Goal: Find contact information: Obtain details needed to contact an individual or organization

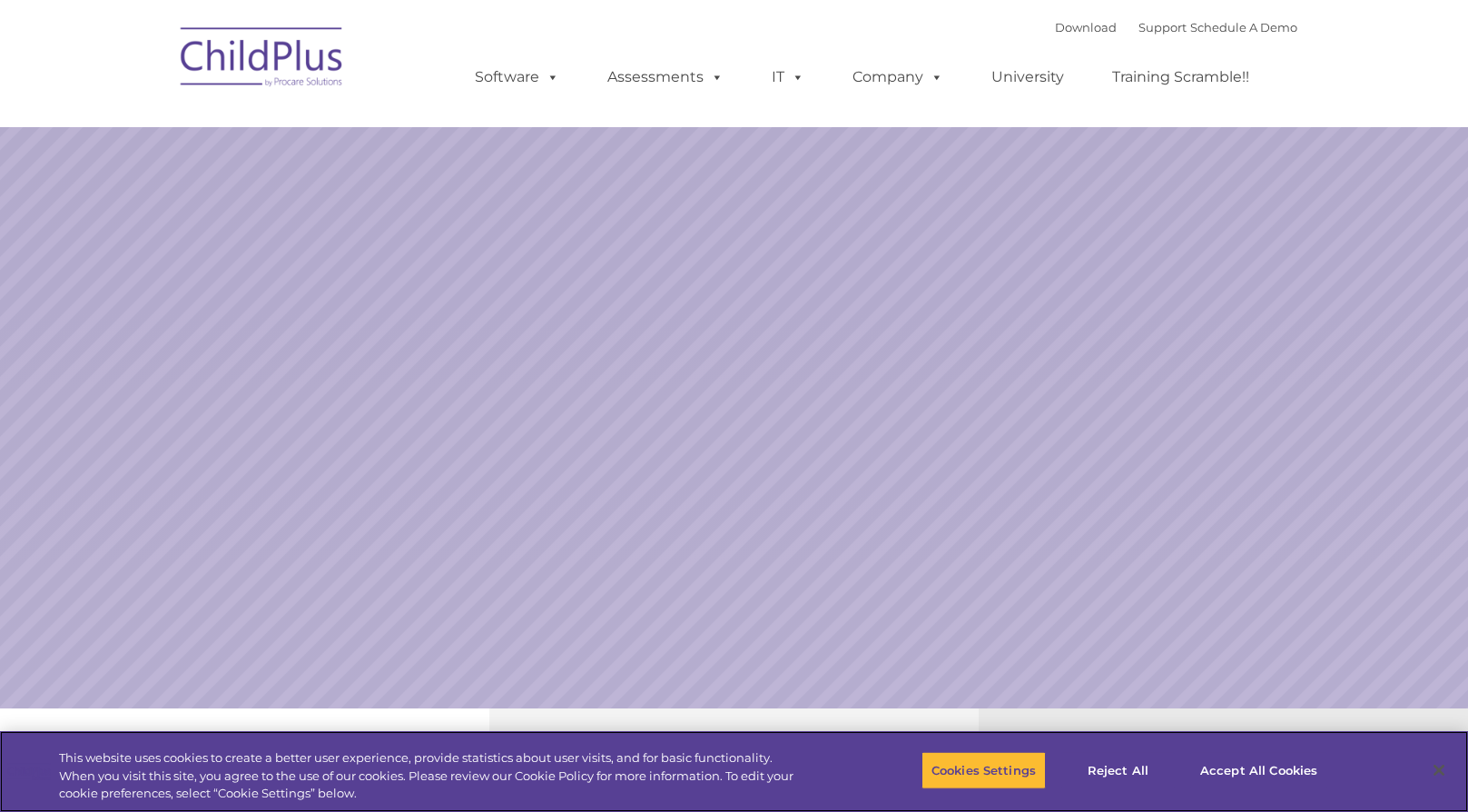
select select "MEDIUM"
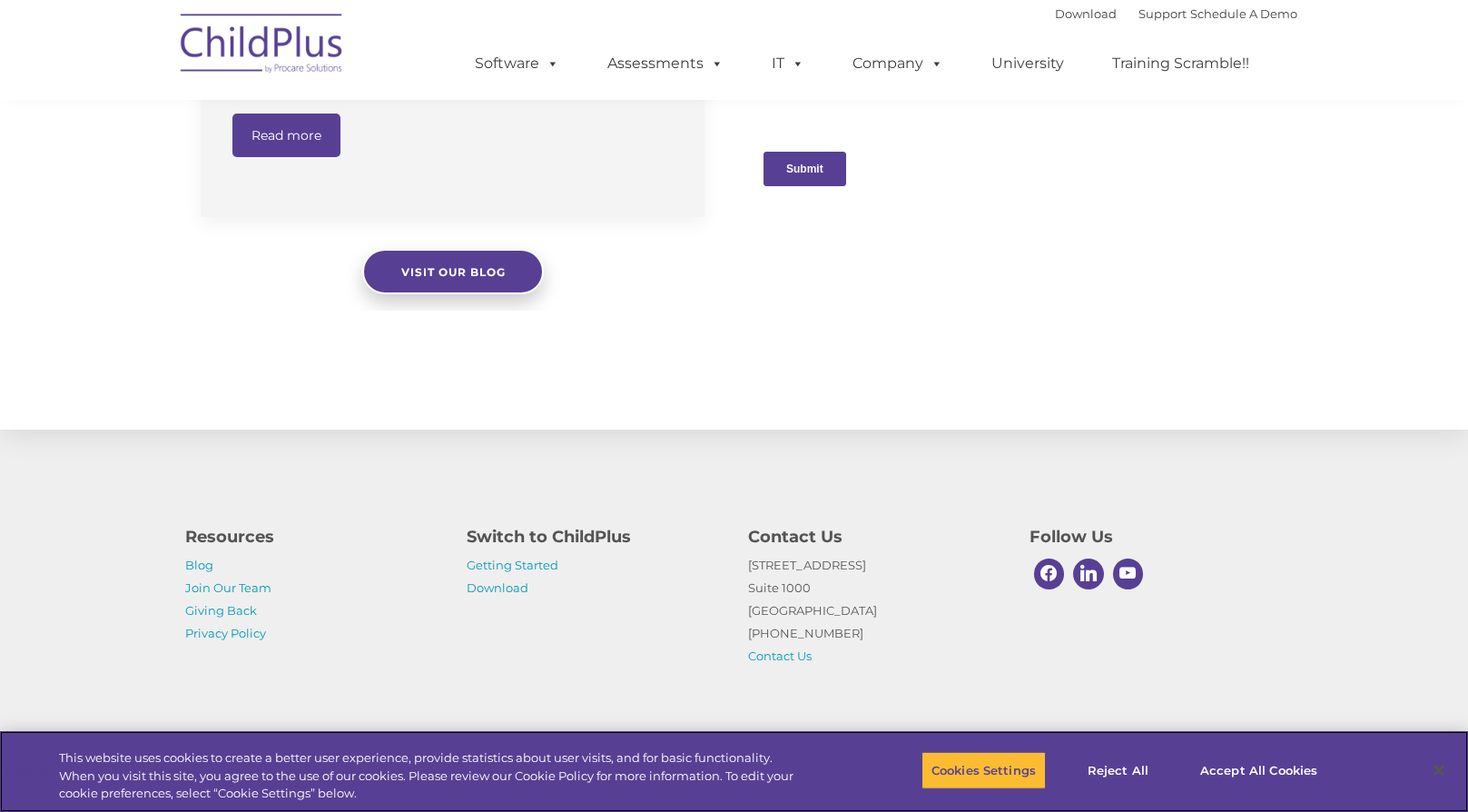
scroll to position [1883, 0]
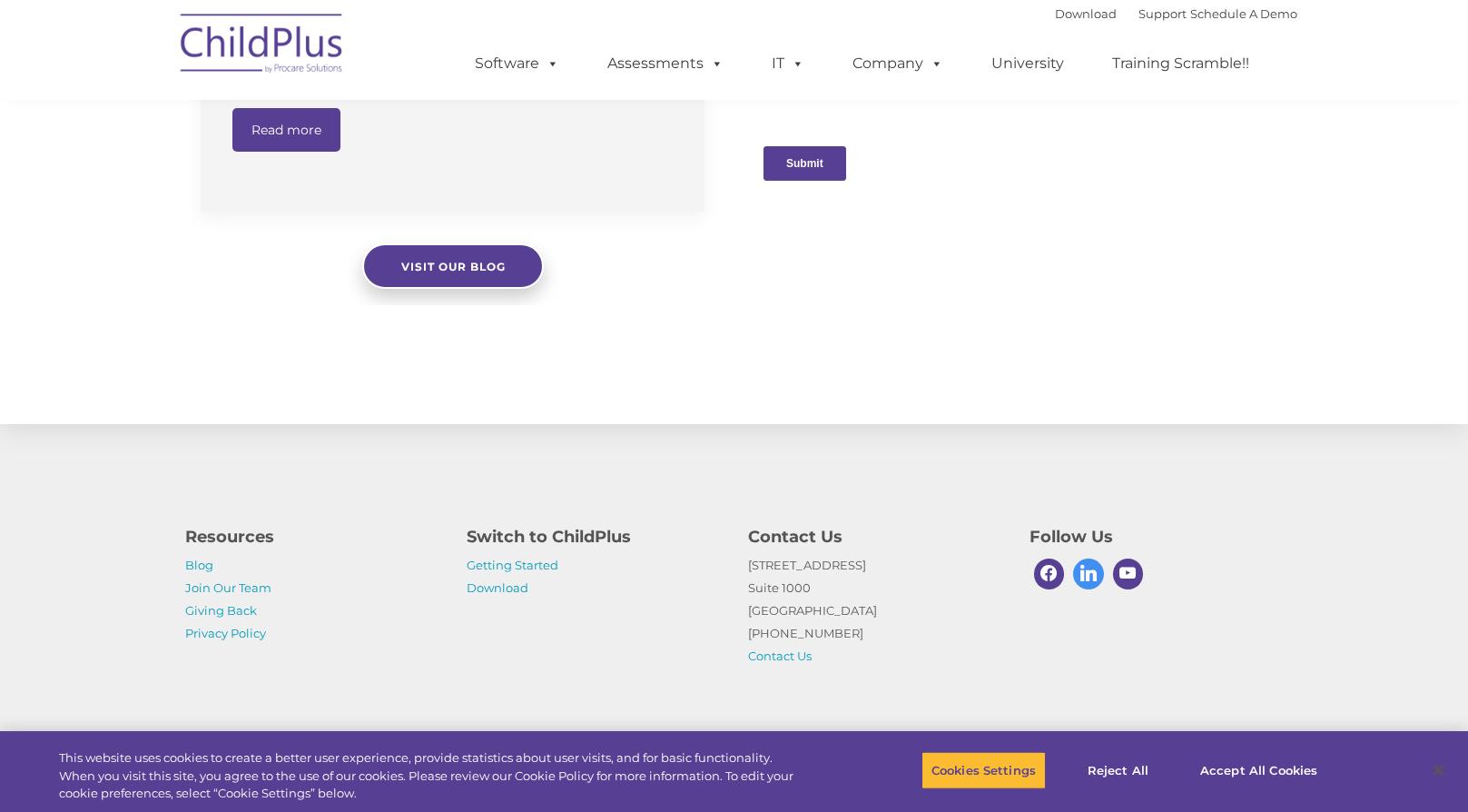
click at [1081, 580] on span at bounding box center [1089, 574] width 31 height 31
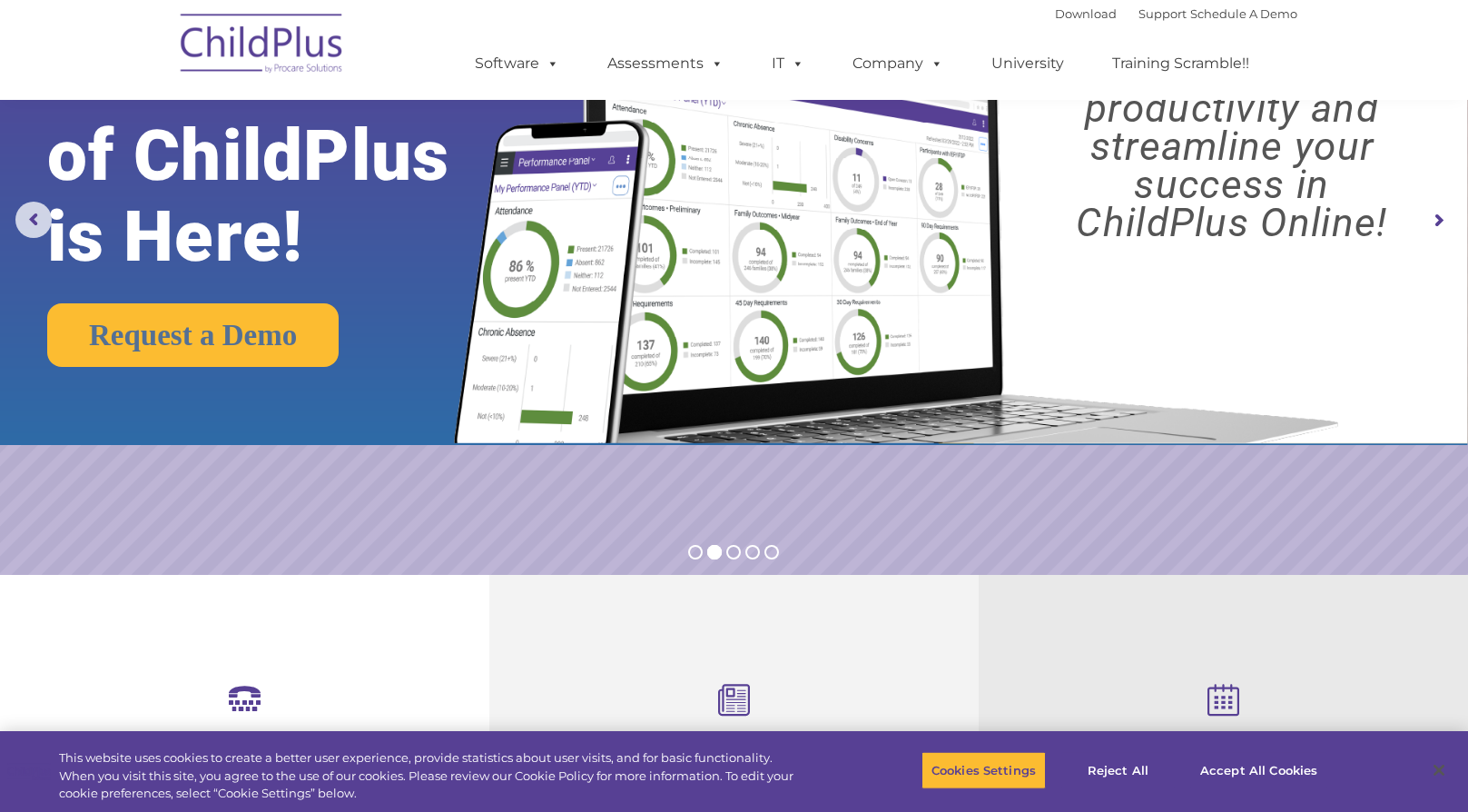
scroll to position [0, 0]
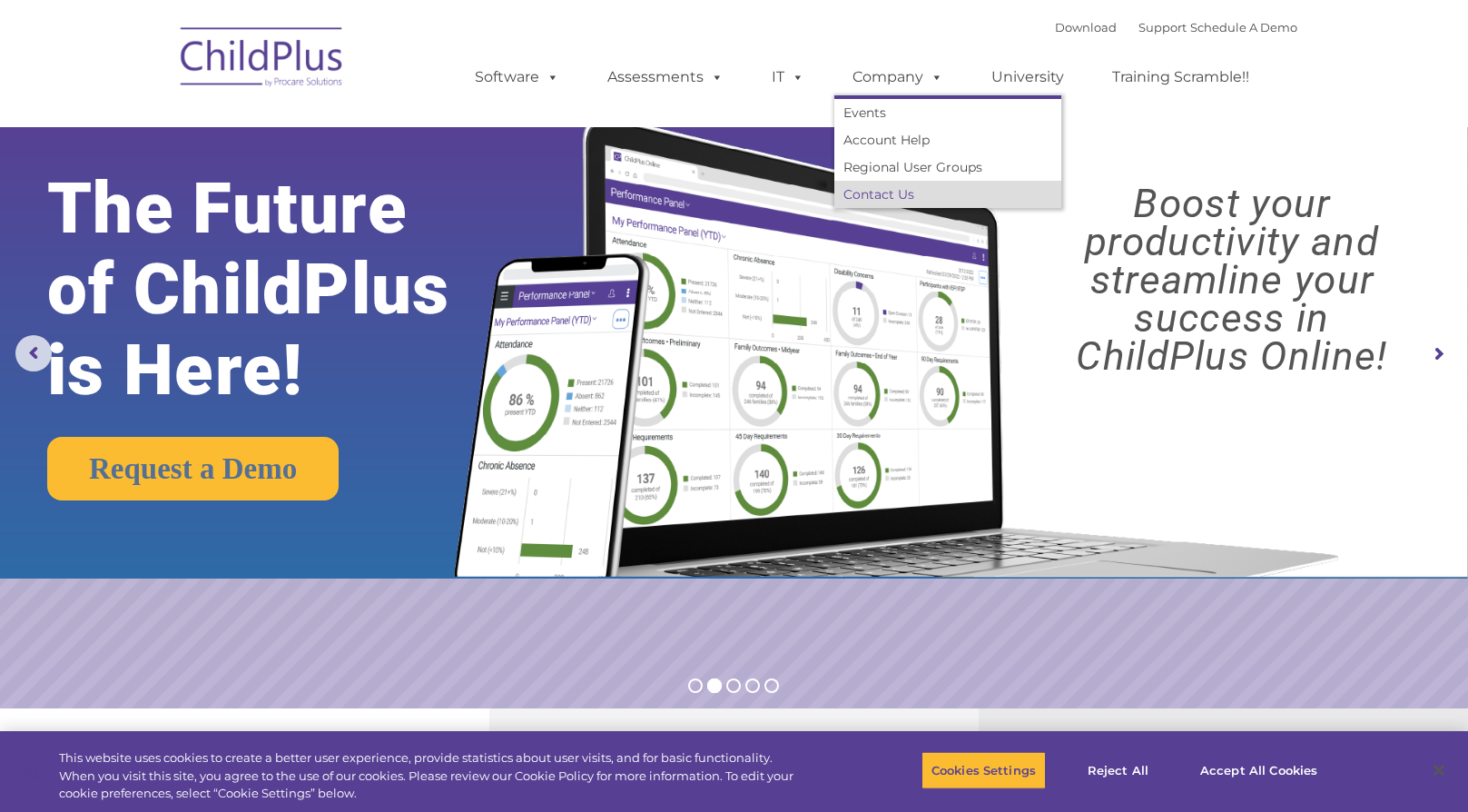
click at [875, 191] on link "Contact Us" at bounding box center [948, 194] width 227 height 28
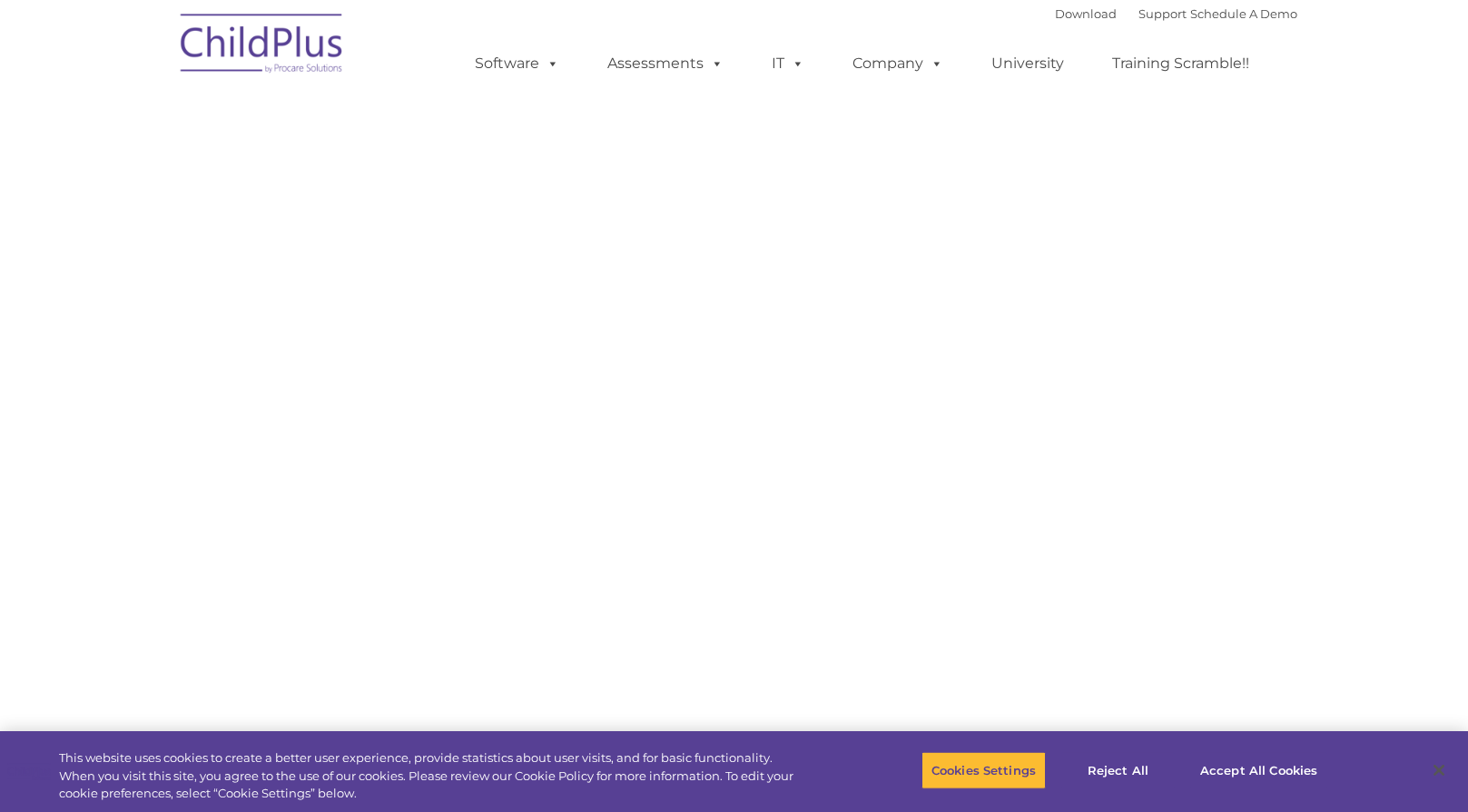
select select "MEDIUM"
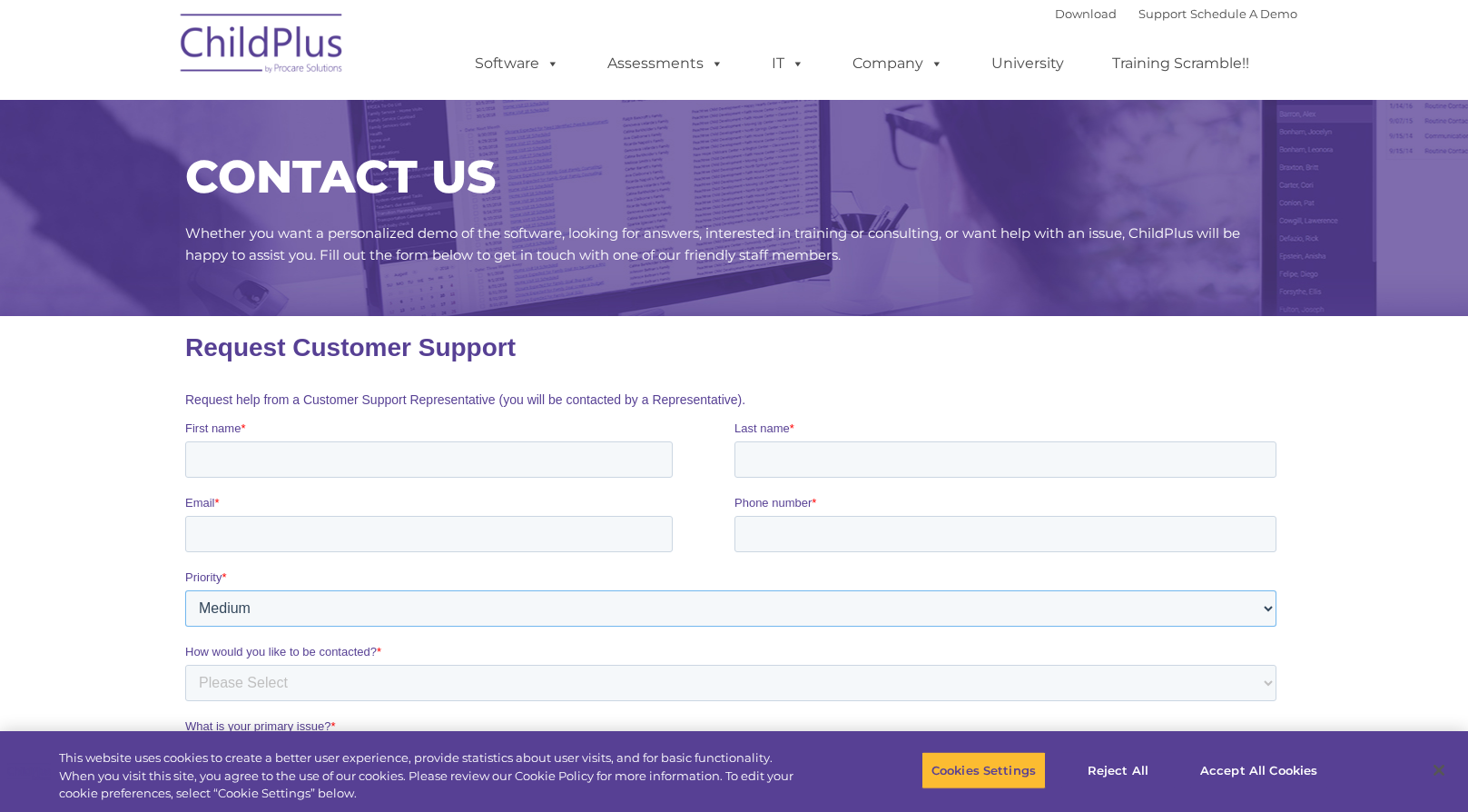
click at [449, 601] on select "Please Select Low Medium High" at bounding box center [729, 608] width 1091 height 36
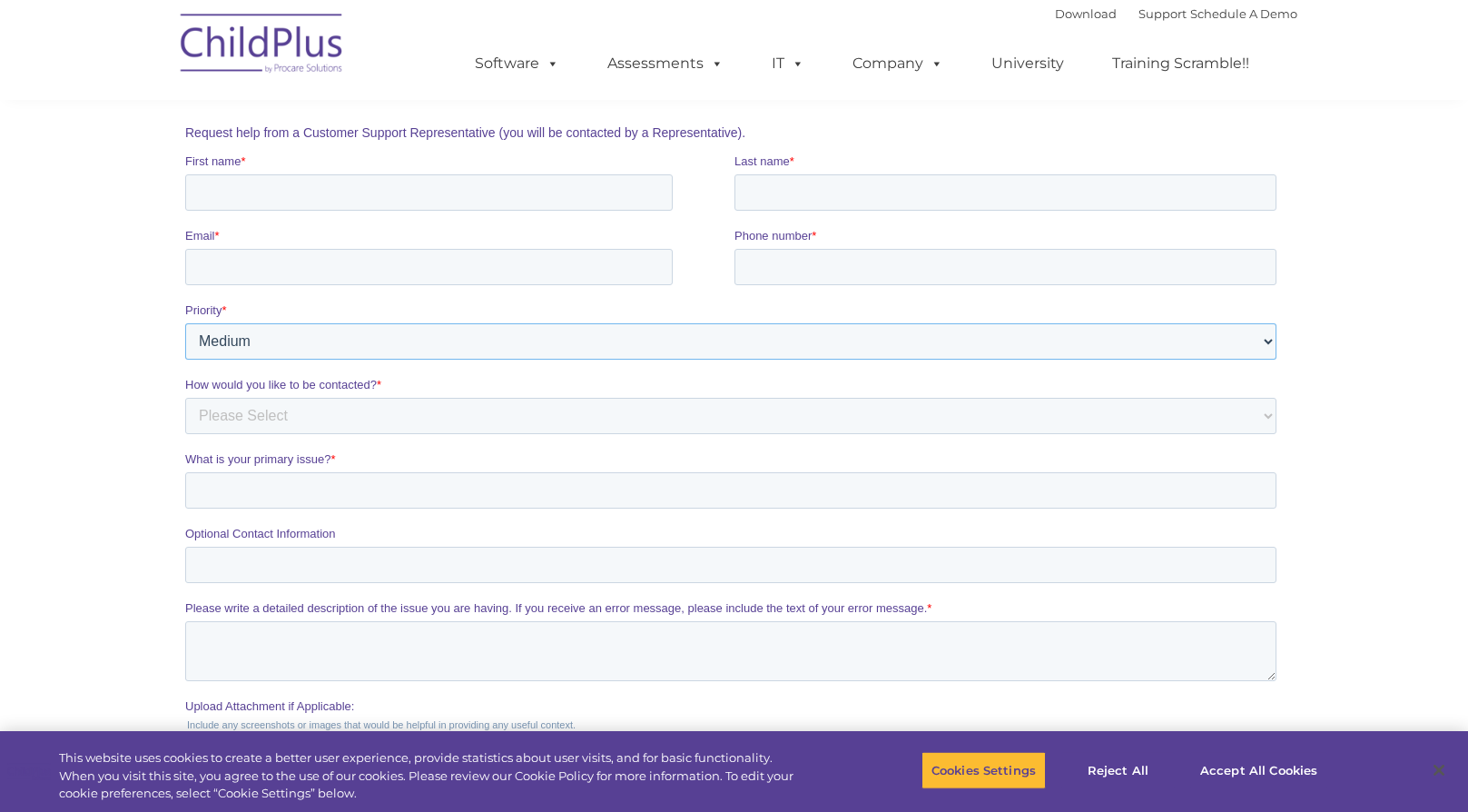
scroll to position [273, 0]
click at [326, 341] on select "Please Select Low Medium High" at bounding box center [729, 335] width 1091 height 36
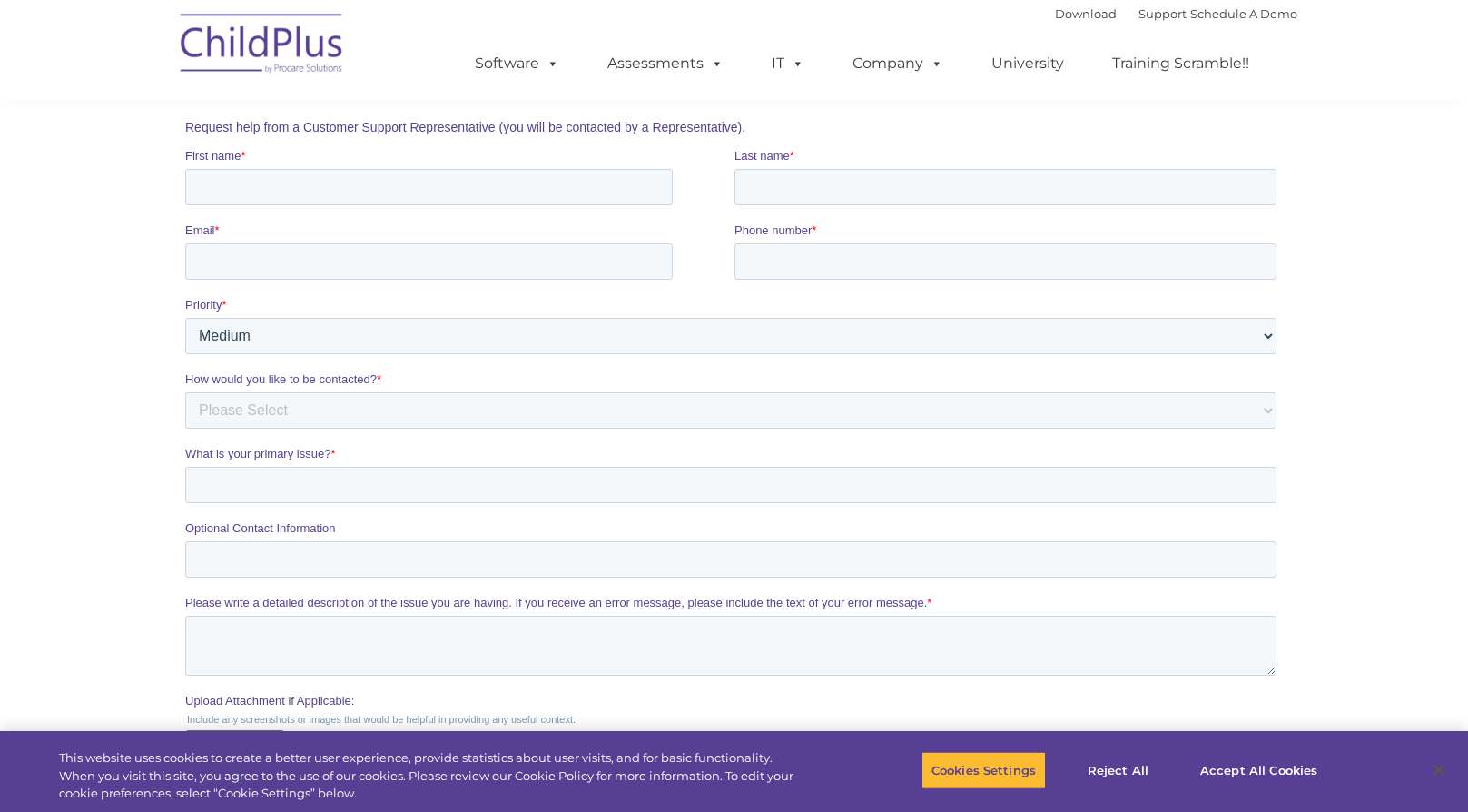
click at [81, 373] on section "CONTACT US Whether you want a personalized demo of the software, looking for an…" at bounding box center [734, 320] width 1468 height 1187
click at [597, 408] on select "Please Select Phone Email" at bounding box center [729, 410] width 1091 height 36
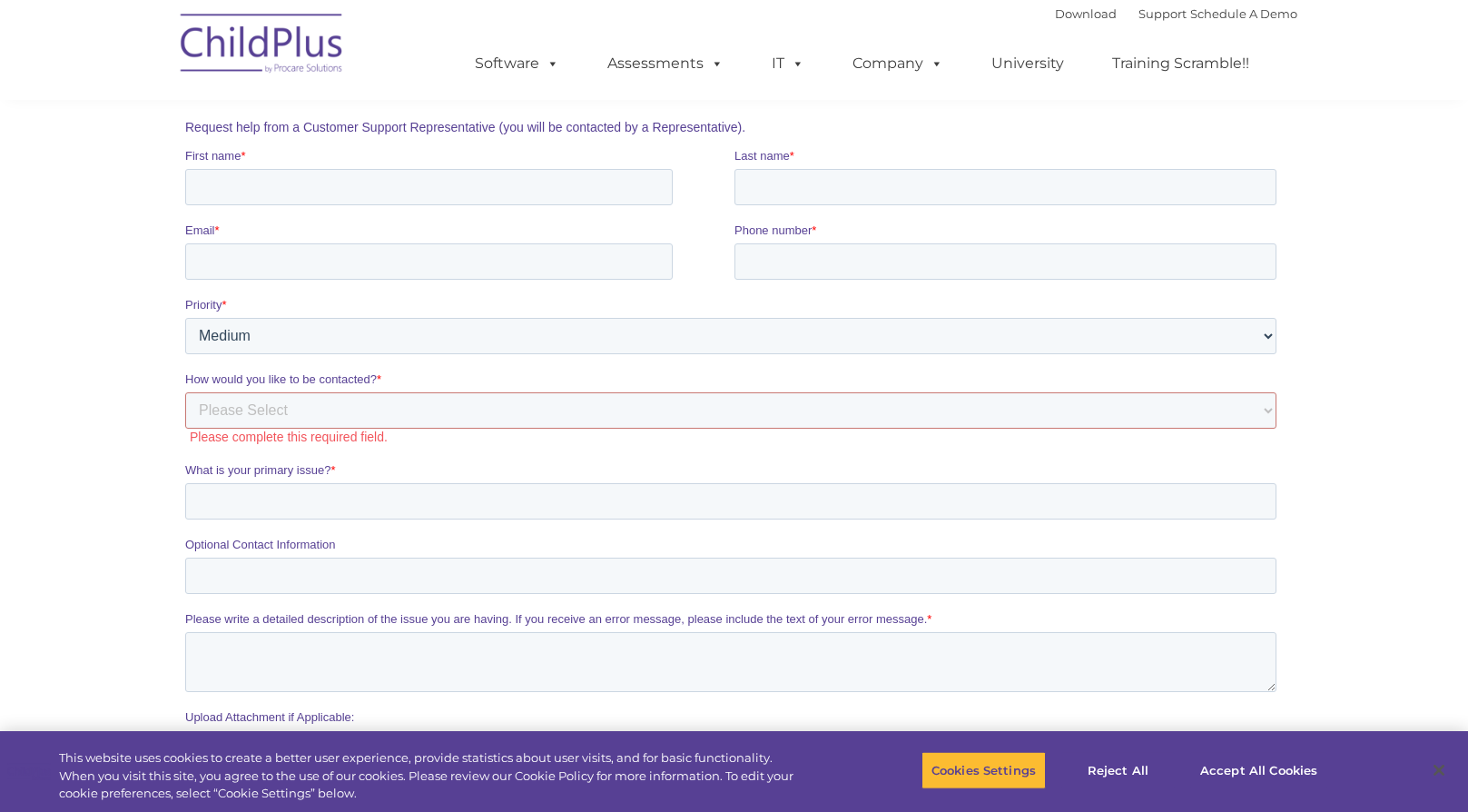
scroll to position [0, 0]
